Goal: Information Seeking & Learning: Learn about a topic

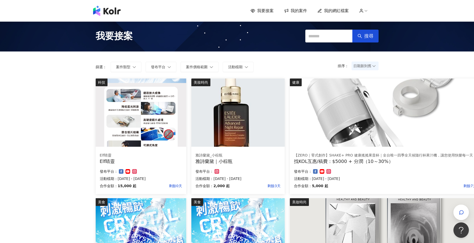
click at [367, 11] on icon at bounding box center [365, 10] width 5 height 5
click at [110, 145] on img at bounding box center [141, 112] width 90 height 68
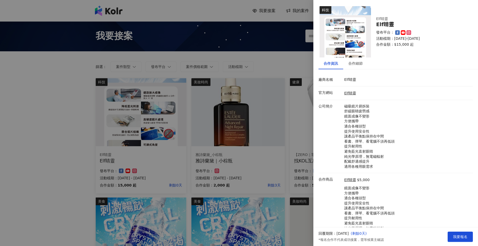
scroll to position [31, 0]
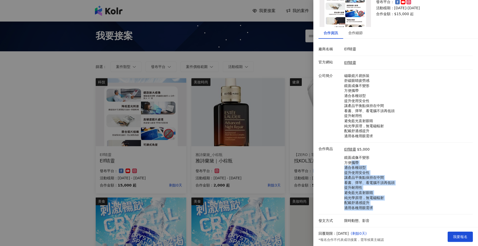
drag, startPoint x: 378, startPoint y: 209, endPoint x: 349, endPoint y: 162, distance: 55.2
click at [349, 162] on p "鏡面成像不變形 方便攜帶 適合各種頭型 提升使用安全性 讓產品平衡點保持在中間 看書、彈琴、看電腦不須再低頭 提升耐用性 避免藍光直射眼睛 純光學原理，無電磁…" at bounding box center [369, 184] width 50 height 56
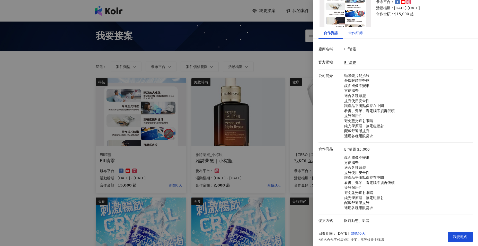
click at [357, 31] on div "合作細節" at bounding box center [355, 33] width 14 height 6
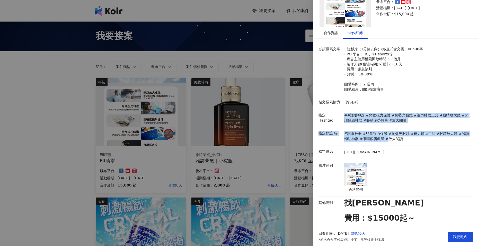
drag, startPoint x: 352, startPoint y: 112, endPoint x: 383, endPoint y: 139, distance: 41.8
click at [383, 137] on div "必須撰寫文字 - 短影片（1分鐘以內）橫/直式含文案300-500字 - PO 平台： IG、YT shorts等 - 廣告主使用權限開放時間： 2個月 - …" at bounding box center [395, 207] width 154 height 328
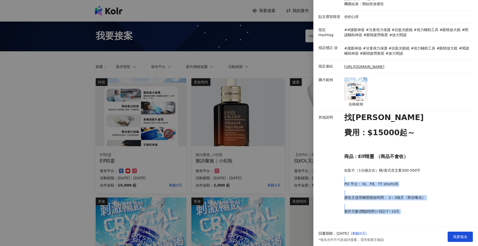
drag, startPoint x: 344, startPoint y: 177, endPoint x: 404, endPoint y: 217, distance: 72.2
click at [404, 217] on p "找KOL 費用：$15000起～ 商品：Elf睛靈 （商品不會收） 短影片（1分鐘左右）橫/直式含文案300-500字 PO 平台： IG、FB、YT sho…" at bounding box center [407, 198] width 126 height 166
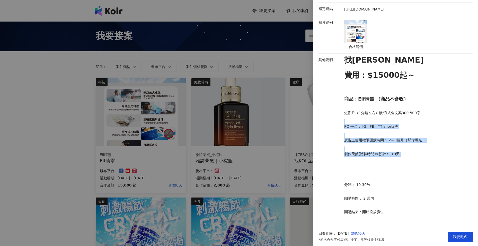
scroll to position [89, 0]
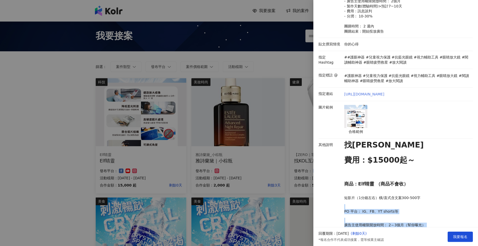
click at [380, 94] on link "[URL][DOMAIN_NAME]" at bounding box center [364, 94] width 40 height 5
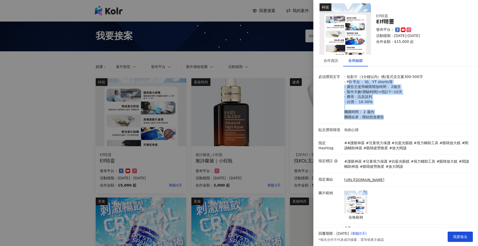
drag, startPoint x: 348, startPoint y: 82, endPoint x: 389, endPoint y: 117, distance: 54.7
click at [389, 117] on p "- 短影片（1分鐘以內）橫/直式含文案300-500字 - PO 平台： IG、YT shorts等 - 廣告主使用權限開放時間： 2個月 - 製作天數(體驗…" at bounding box center [407, 97] width 126 height 45
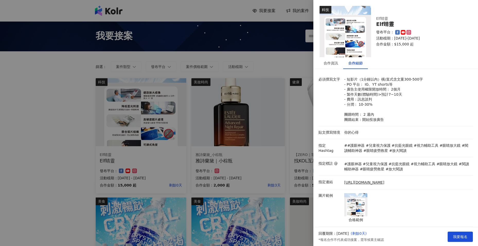
scroll to position [0, 0]
click at [179, 120] on div at bounding box center [239, 123] width 478 height 246
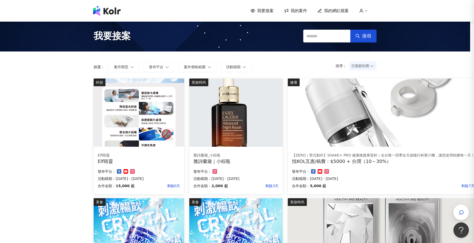
click at [146, 113] on img at bounding box center [139, 112] width 90 height 68
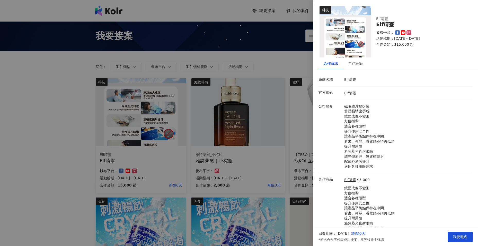
click at [330, 32] on img at bounding box center [344, 31] width 51 height 51
click at [365, 67] on div "合作細節" at bounding box center [355, 64] width 25 height 12
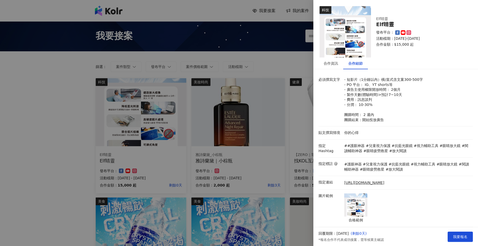
click at [359, 202] on img at bounding box center [355, 205] width 23 height 23
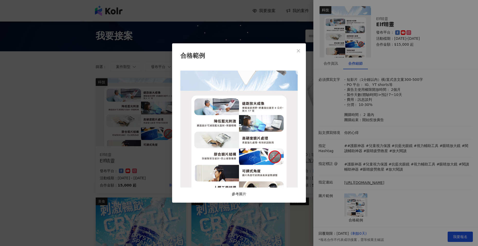
click at [289, 206] on div "合格範例 參考圖片" at bounding box center [239, 123] width 478 height 246
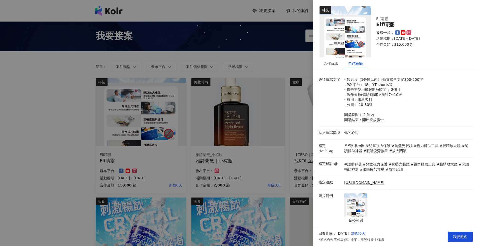
click at [290, 199] on div at bounding box center [239, 123] width 478 height 246
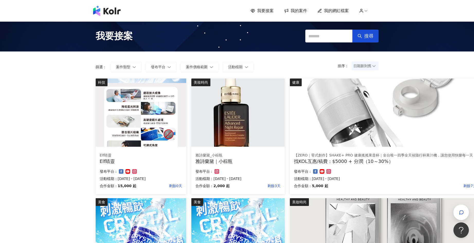
click at [261, 167] on div "雅詩蘭黛_小棕瓶 雅詩蘭黛｜小棕瓶 合作金額： 2,000 起 剩餘3天 發布平台： 活動檔期：[DATE] - [DATE]" at bounding box center [237, 171] width 93 height 45
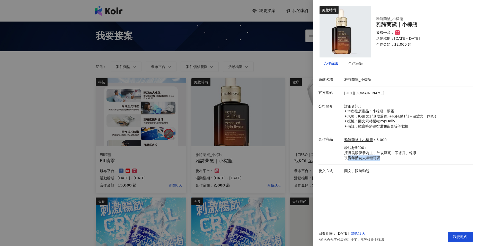
drag, startPoint x: 348, startPoint y: 160, endPoint x: 396, endPoint y: 161, distance: 47.8
click at [396, 161] on p "粉絲數5000+ 擅長美妝保養為主，外表漂亮、不裸露、乾淨 視覺年齡勿太年輕可愛" at bounding box center [380, 153] width 72 height 15
drag, startPoint x: 391, startPoint y: 160, endPoint x: 345, endPoint y: 149, distance: 46.9
click at [345, 149] on p "粉絲數5000+ 擅長美妝保養為主，外表漂亮、不裸露、乾淨 視覺年齡勿太年輕可愛" at bounding box center [380, 153] width 72 height 15
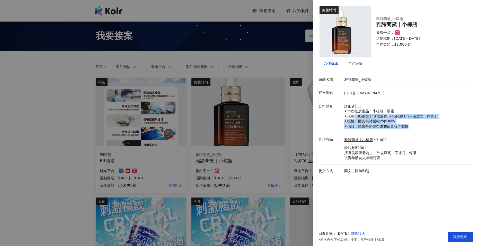
drag, startPoint x: 355, startPoint y: 114, endPoint x: 416, endPoint y: 126, distance: 62.4
click at [416, 126] on p "詳細資訊： ✦本次推廣產品：小棕瓶、眼霜 ✦規格：IG圖文1則(需過稿)＋IG限動1則＋波波文（同IG） ✦授權：圖文素材授權PopDaily ✦備註：結案時…" at bounding box center [407, 116] width 126 height 25
drag, startPoint x: 415, startPoint y: 127, endPoint x: 344, endPoint y: 107, distance: 74.4
click at [344, 107] on div "詳細資訊： ✦本次推廣產品：小棕瓶、眼霜 ✦規格：IG圖文1則(需過稿)＋IG限動1則＋波波文（同IG） ✦授權：圖文素材授權PopDaily ✦備註：結案時…" at bounding box center [407, 116] width 129 height 25
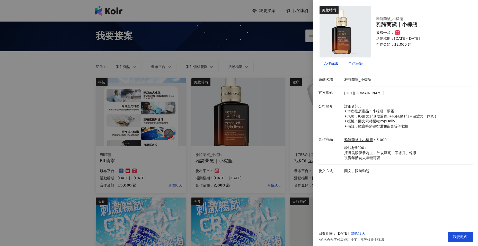
click at [354, 65] on div "合作細節" at bounding box center [355, 64] width 14 height 6
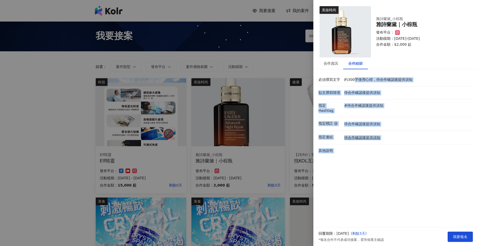
drag, startPoint x: 354, startPoint y: 85, endPoint x: 377, endPoint y: 160, distance: 78.9
click at [377, 160] on div "美妝時尚 雅詩蘭黛_小棕瓶 雅詩蘭黛｜小棕瓶 發布平台： 活動檔期：[DATE]-[DATE] 合作金額： $2,000 起 合作資訊 合作細節 廠商名稱 […" at bounding box center [395, 114] width 164 height 228
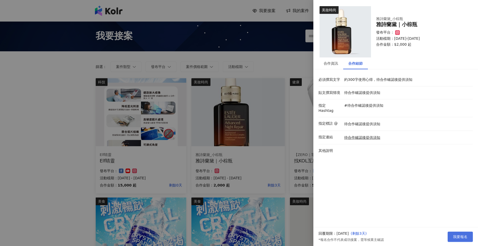
click at [454, 236] on span "我要報名" at bounding box center [460, 237] width 14 height 4
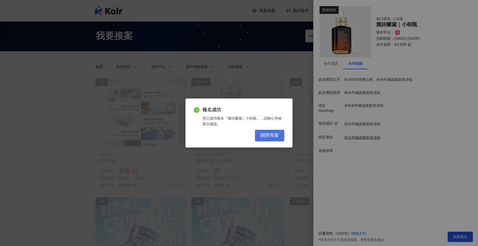
click at [278, 135] on span "關閉視窗" at bounding box center [269, 136] width 19 height 6
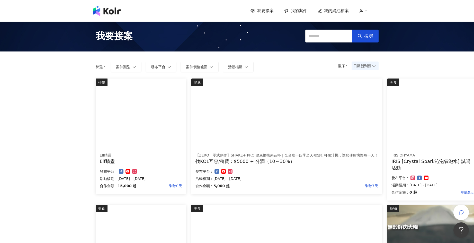
click at [248, 129] on img at bounding box center [286, 112] width 191 height 68
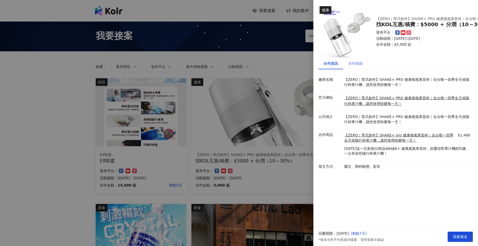
click at [356, 58] on div "合作細節" at bounding box center [355, 64] width 25 height 12
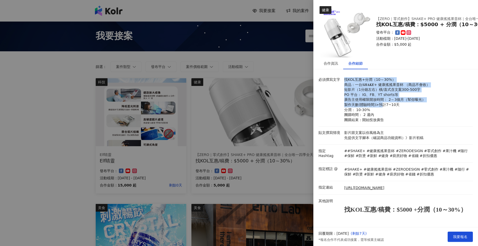
drag, startPoint x: 342, startPoint y: 79, endPoint x: 379, endPoint y: 109, distance: 47.9
click at [379, 105] on div "找KOL互惠+分潤（10～30%） 商品：一台𝑺𝑯𝑨𝑲𝑬+ 健康搖搖果昔杯 （商品不會收） 短影片（1分鐘左右）橫/直式含文案300-500字 PO 平台： …" at bounding box center [407, 99] width 129 height 45
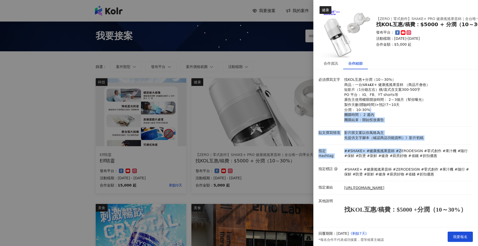
drag, startPoint x: 379, startPoint y: 109, endPoint x: 396, endPoint y: 154, distance: 47.4
click at [394, 152] on div "必須撰寫文字 找KOL互惠+分潤（10～30%） 商品：一台𝑺𝑯𝑨𝑲𝑬+ 健康搖搖果昔杯 （商品不會收） 短影片（1分鐘左右）橫/直式含文案300-500字 …" at bounding box center [395, 207] width 154 height 267
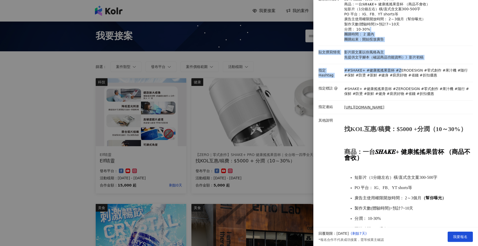
scroll to position [86, 0]
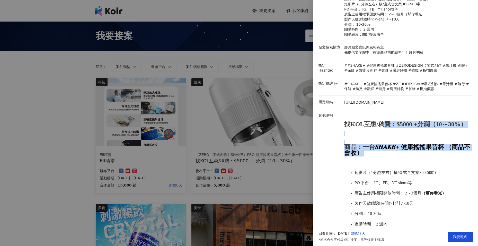
drag, startPoint x: 382, startPoint y: 127, endPoint x: 404, endPoint y: 166, distance: 43.8
click at [404, 166] on p "找KOL互惠/稿費：$5000 +分潤（10～30%） 商品：一台 𝑺𝑯𝑨𝑲𝑬+ 健康搖搖果昔杯 （商品不會收） 短影片（1分鐘左右）橫/直式含文案300-5…" at bounding box center [407, 184] width 126 height 134
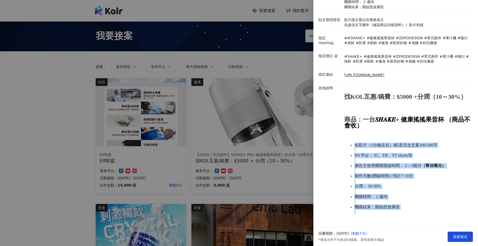
drag, startPoint x: 384, startPoint y: 156, endPoint x: 411, endPoint y: 214, distance: 64.5
click at [411, 214] on p "找KOL互惠/稿費：$5000 +分潤（10～30%） 商品：一台 𝑺𝑯𝑨𝑲𝑬+ 健康搖搖果昔杯 （商品不會收） 短影片（1分鐘左右）橫/直式含文案300-5…" at bounding box center [407, 156] width 126 height 134
click at [411, 213] on p "找KOL互惠/稿費：$5000 +分潤（10～30%） 商品：一台 𝑺𝑯𝑨𝑲𝑬+ 健康搖搖果昔杯 （商品不會收） 短影片（1分鐘左右）橫/直式含文案300-5…" at bounding box center [407, 156] width 126 height 134
drag, startPoint x: 374, startPoint y: 187, endPoint x: 380, endPoint y: 126, distance: 61.5
click at [380, 126] on p "找KOL互惠/稿費：$5000 +分潤（10～30%） 商品：一台 𝑺𝑯𝑨𝑲𝑬+ 健康搖搖果昔杯 （商品不會收） 短影片（1分鐘左右）橫/直式含文案300-5…" at bounding box center [407, 156] width 126 height 134
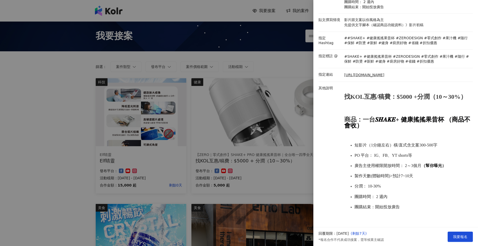
click at [379, 125] on p "商品：一台 𝑺𝑯𝑨𝑲𝑬+ 健康搖搖果昔杯 （商品不會收）" at bounding box center [407, 123] width 126 height 12
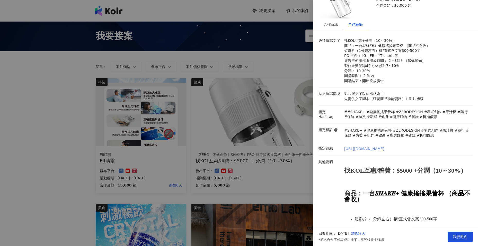
click at [378, 148] on link "[URL][DOMAIN_NAME]" at bounding box center [364, 149] width 40 height 5
click at [459, 239] on span "我要報名" at bounding box center [460, 237] width 14 height 4
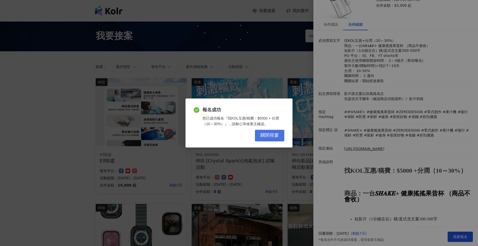
click at [261, 140] on button "關閉視窗" at bounding box center [269, 136] width 29 height 12
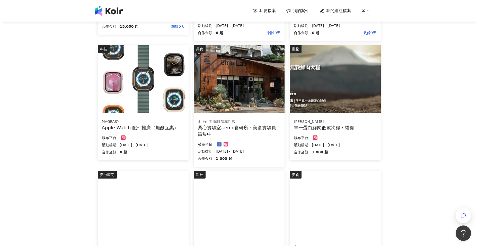
scroll to position [171, 0]
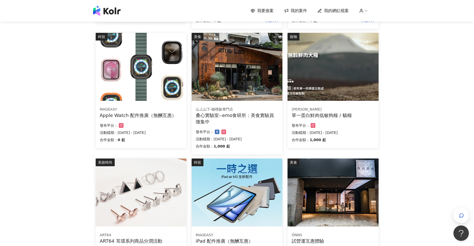
click at [226, 82] on img at bounding box center [236, 67] width 91 height 68
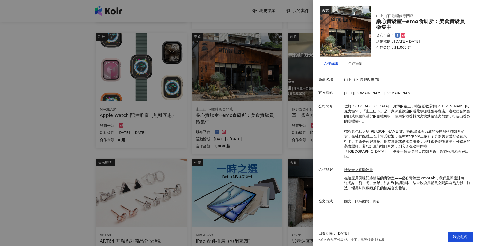
click at [226, 82] on div at bounding box center [239, 123] width 478 height 246
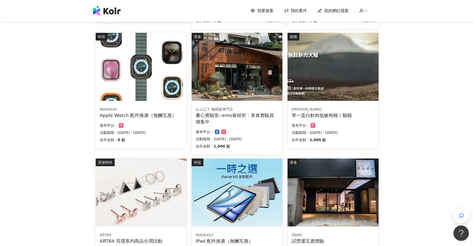
click at [356, 79] on img at bounding box center [332, 67] width 91 height 68
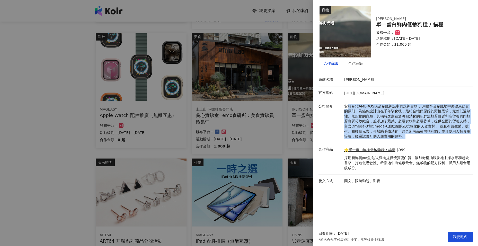
drag, startPoint x: 346, startPoint y: 102, endPoint x: 411, endPoint y: 138, distance: 74.2
click at [411, 138] on li "公司簡介 [PERSON_NAME]是希臘神話中的眾神食物， 用最符合希臘地中海健康飲食的原則，為貓狗設計出在千年馴化後，最符合牠們原始的野性需求，完整低過敏…" at bounding box center [395, 121] width 154 height 43
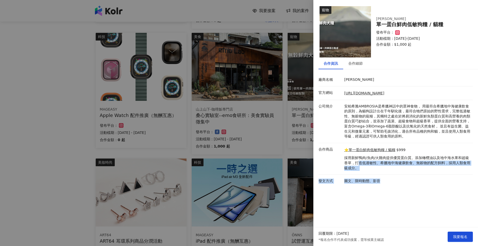
drag, startPoint x: 404, startPoint y: 177, endPoint x: 358, endPoint y: 161, distance: 48.7
click at [358, 161] on div "廠商名稱 安柏希雅 官方網站 [URL][DOMAIN_NAME] 公司簡介 安柏希雅AMBROSIA是希臘神話中的眾神食物， 用最符合希臘地中海健康飲食的原…" at bounding box center [395, 131] width 154 height 114
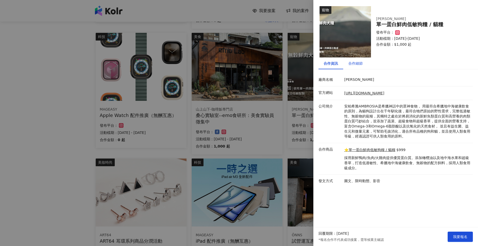
click at [352, 65] on div "合作細節" at bounding box center [355, 64] width 14 height 6
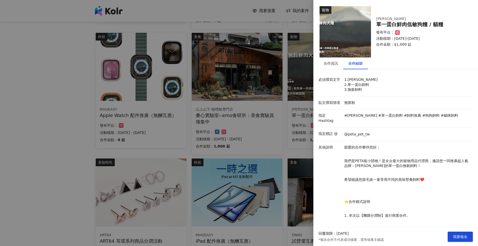
scroll to position [86, 0]
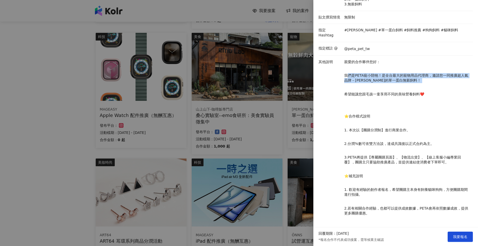
drag, startPoint x: 349, startPoint y: 72, endPoint x: 375, endPoint y: 80, distance: 27.2
click at [375, 80] on p "親愛的合作夥伴您好： 我們是PETA寵小陪牠！是全台最大的寵物用品代理商，邀請您一同推廣超人氣品牌－[PERSON_NAME]的單一蛋白無榖飼料！ 希望能讓您…" at bounding box center [407, 161] width 126 height 202
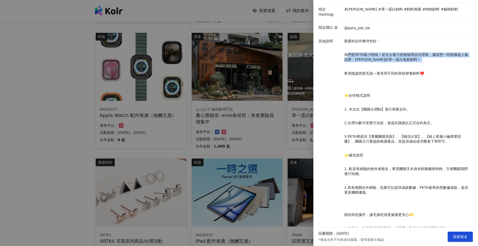
scroll to position [118, 0]
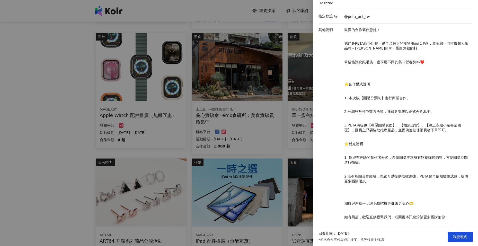
click at [278, 80] on div at bounding box center [239, 123] width 478 height 246
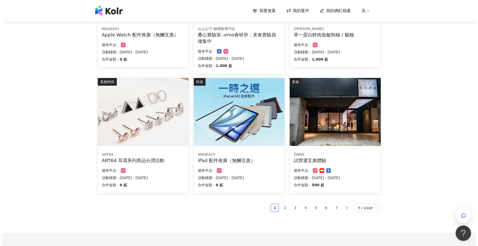
scroll to position [257, 0]
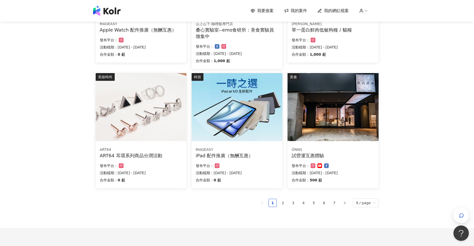
click at [300, 181] on p "合作金額：" at bounding box center [300, 180] width 18 height 6
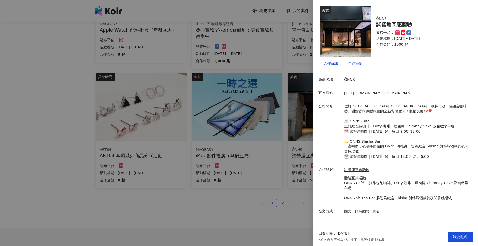
click at [350, 63] on div "合作細節" at bounding box center [355, 64] width 14 height 6
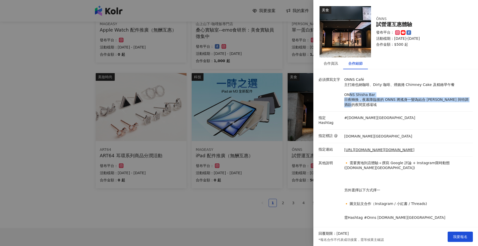
drag, startPoint x: 348, startPoint y: 92, endPoint x: 362, endPoint y: 105, distance: 19.1
click at [362, 105] on p "ONNS Café 主打維也納咖啡、Dirty 咖啡、煙囪捲 Chimney Cake 及精緻早午餐 ONNS Shisha Bar 日夜轉換，夜幕降臨後的 …" at bounding box center [407, 92] width 126 height 30
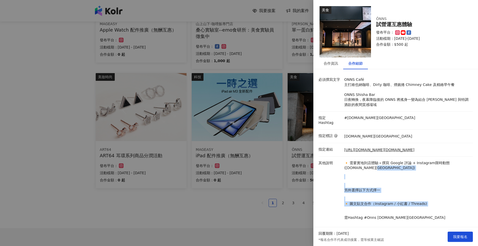
drag, startPoint x: 364, startPoint y: 166, endPoint x: 415, endPoint y: 204, distance: 64.0
click at [414, 204] on p "🔸 需要實地到店體驗＋撰寫 Google 評論 + Instagram限時動態 ([DOMAIN_NAME][GEOGRAPHIC_DATA]) 另外選擇以下…" at bounding box center [407, 224] width 126 height 127
click at [425, 191] on p "🔸 需要實地到店體驗＋撰寫 Google 評論 + Instagram限時動態 ([DOMAIN_NAME][GEOGRAPHIC_DATA]) 另外選擇以下…" at bounding box center [407, 224] width 126 height 127
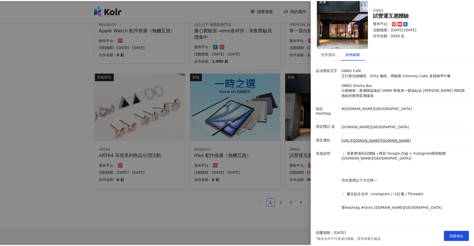
scroll to position [0, 0]
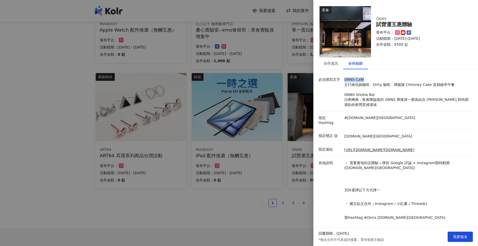
drag, startPoint x: 362, startPoint y: 81, endPoint x: 344, endPoint y: 80, distance: 17.3
click at [344, 80] on p "ONNS Café 主打維也納咖啡、Dirty 咖啡、煙囪捲 Chimney Cake 及精緻早午餐 ONNS Shisha Bar 日夜轉換，夜幕降臨後的 …" at bounding box center [407, 92] width 126 height 30
click at [261, 205] on div at bounding box center [239, 123] width 478 height 246
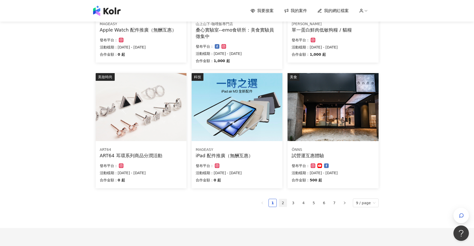
click at [284, 206] on link "2" at bounding box center [283, 203] width 8 height 8
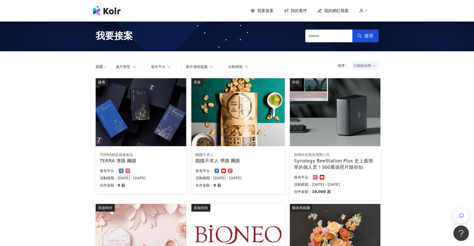
click at [370, 163] on div "Synology BeeStation Plus 史上最簡單的個人雲！300萬張照片隨你拍" at bounding box center [335, 164] width 82 height 13
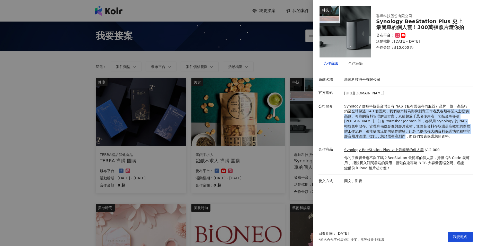
drag, startPoint x: 346, startPoint y: 109, endPoint x: 401, endPoint y: 141, distance: 62.9
click at [401, 141] on li "公司簡介 Synology 群暉科技是台灣自有 NAS（私有雲儲存伺服器）品牌，旗下產品行銷至全球超過 140 個國家，我們致力於為影像創意工作者及各類專業人…" at bounding box center [395, 121] width 154 height 43
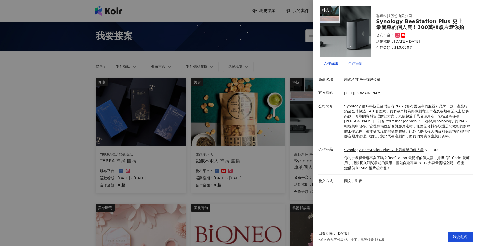
click at [362, 67] on div "合作細節" at bounding box center [355, 64] width 25 height 12
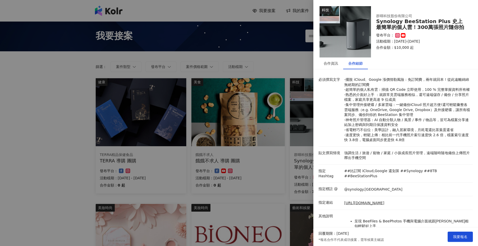
click at [74, 145] on div at bounding box center [239, 123] width 478 height 246
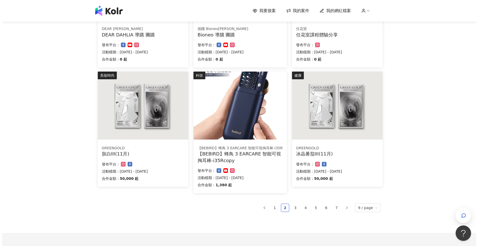
scroll to position [257, 0]
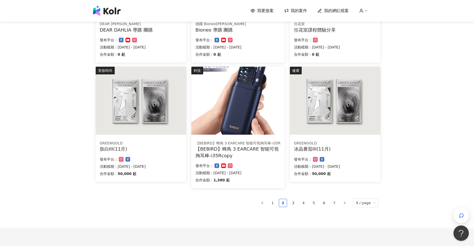
click at [169, 127] on img at bounding box center [141, 101] width 90 height 68
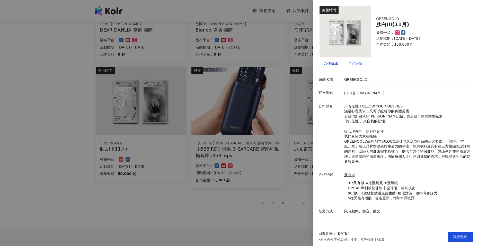
click at [348, 63] on div "合作細節" at bounding box center [355, 64] width 25 height 12
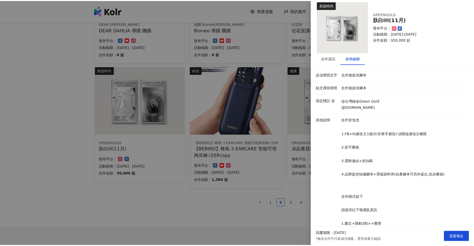
scroll to position [0, 0]
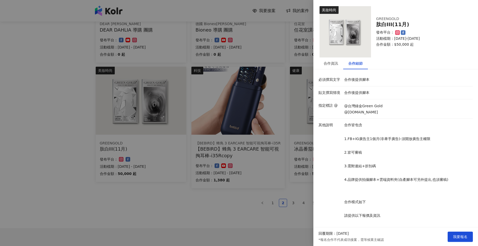
click at [233, 187] on div at bounding box center [239, 123] width 478 height 246
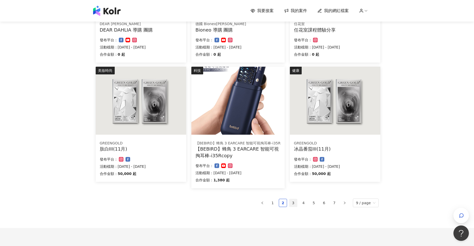
click at [294, 206] on link "3" at bounding box center [293, 203] width 8 height 8
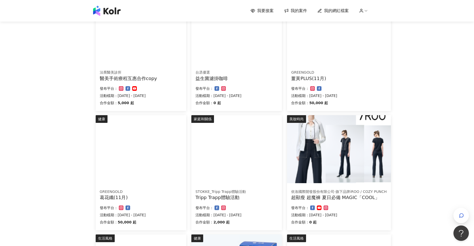
scroll to position [79, 0]
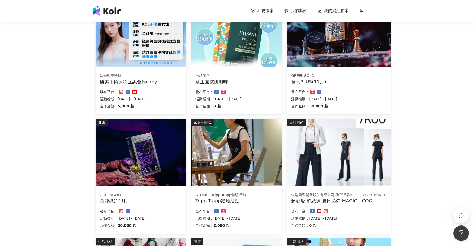
click at [198, 184] on img at bounding box center [236, 153] width 90 height 68
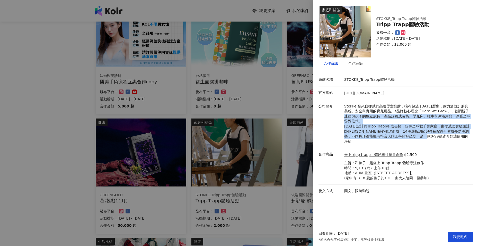
drag, startPoint x: 344, startPoint y: 114, endPoint x: 425, endPoint y: 136, distance: 83.4
click at [425, 136] on p "Stokke 是來自挪威的高端嬰童品牌，擁有超過 [DATE]歷史，致力於設計兼具美感、安全與實用的育兒用品。*品牌核心理念「Here We Grow」，強調…" at bounding box center [407, 124] width 126 height 40
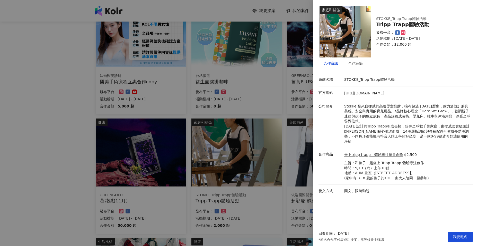
click at [234, 157] on div at bounding box center [239, 123] width 478 height 246
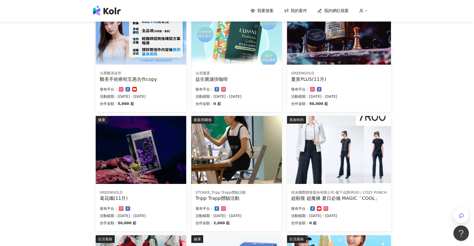
scroll to position [86, 0]
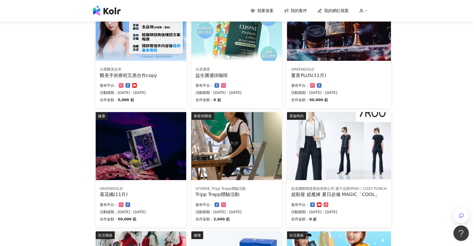
click at [125, 66] on div "法喬醫美診所 醫美手術療程互惠合作copy 合作金額： 5,000 起 發布平台： 活動檔期：[DATE] - [DATE]" at bounding box center [141, 85] width 90 height 45
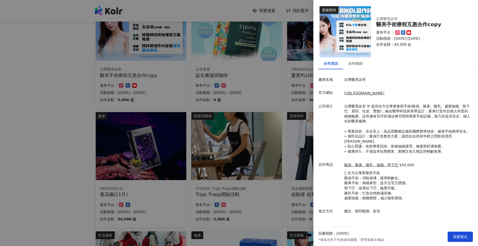
click at [90, 98] on div at bounding box center [239, 123] width 478 height 246
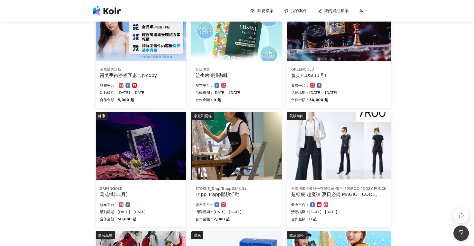
click at [123, 132] on img at bounding box center [141, 146] width 90 height 68
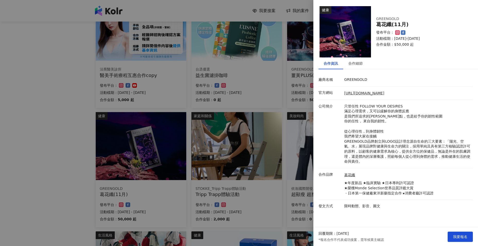
click at [54, 126] on div at bounding box center [239, 123] width 478 height 246
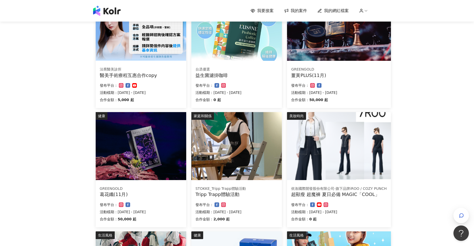
click at [351, 164] on img at bounding box center [339, 146] width 104 height 68
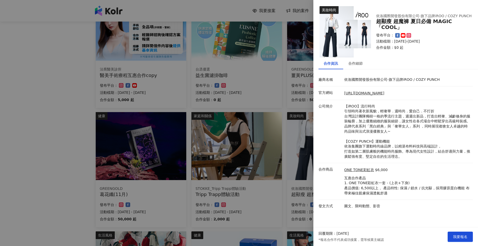
click at [69, 145] on div at bounding box center [239, 123] width 478 height 246
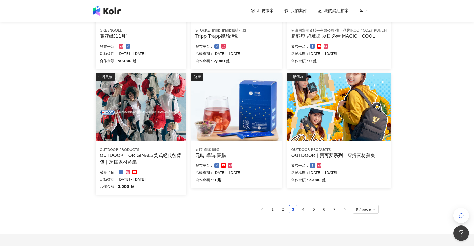
scroll to position [257, 0]
